Goal: Information Seeking & Learning: Check status

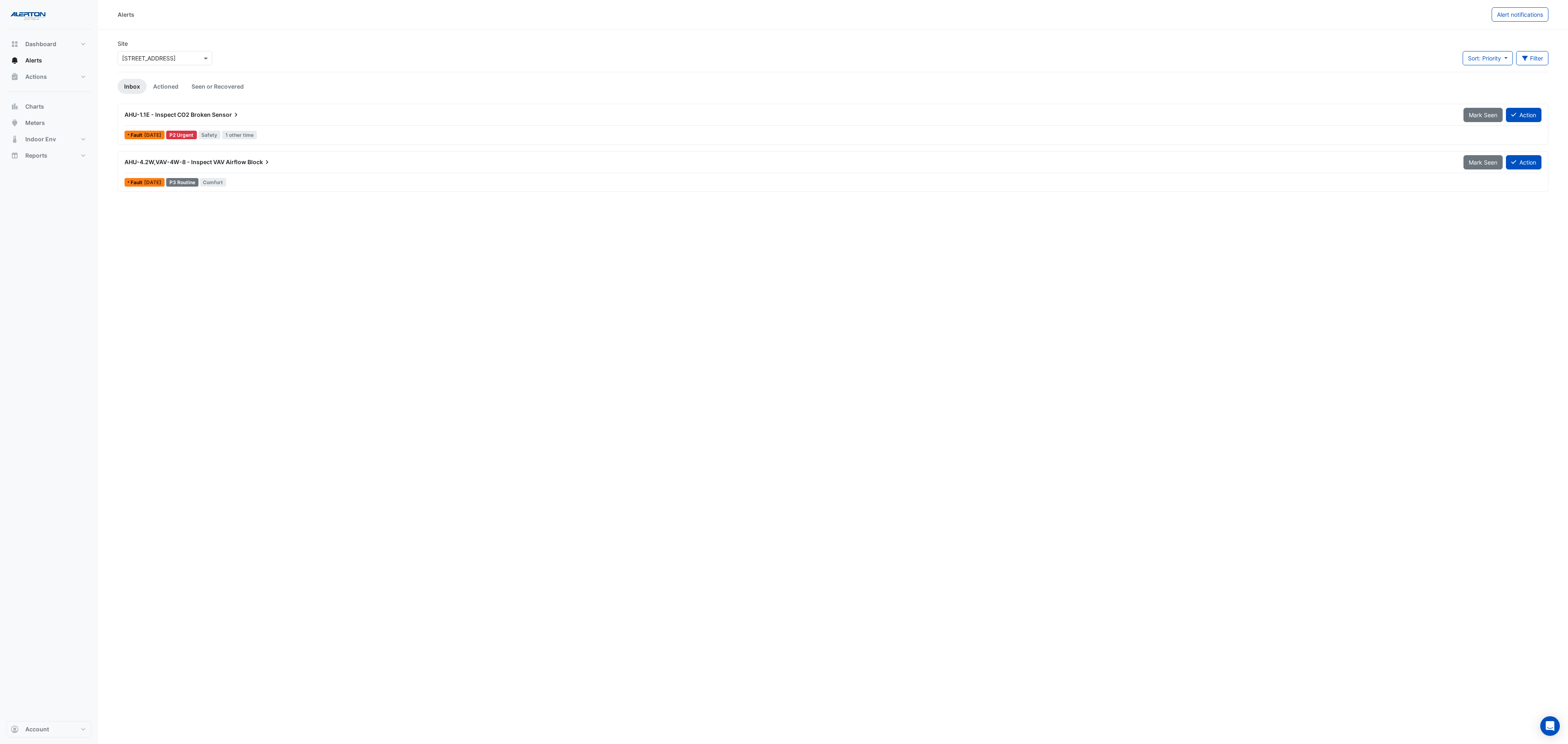
click at [362, 110] on div "AHU-1.1E - Inspect CO2 Broken Sensor" at bounding box center [789, 114] width 1339 height 15
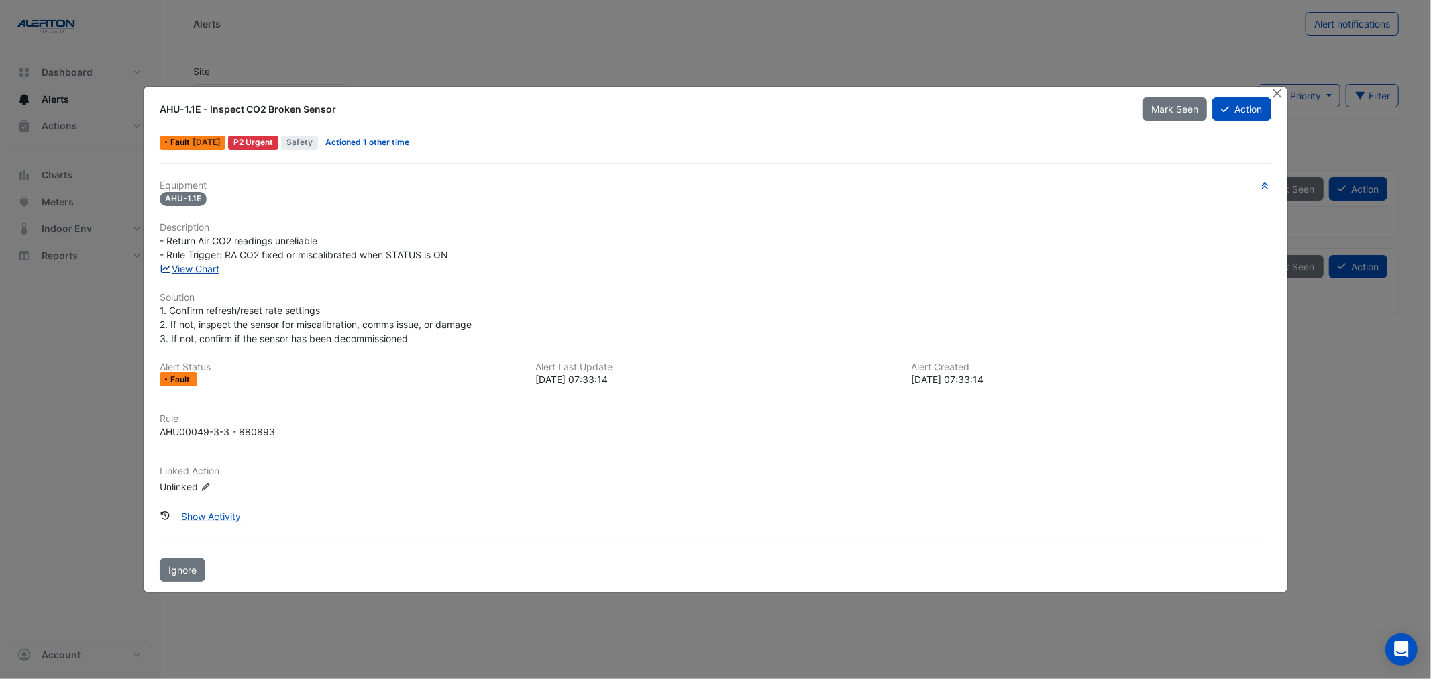
click at [188, 268] on link "View Chart" at bounding box center [190, 268] width 60 height 11
click at [1282, 98] on button "Close" at bounding box center [1278, 94] width 14 height 14
